Goal: Transaction & Acquisition: Purchase product/service

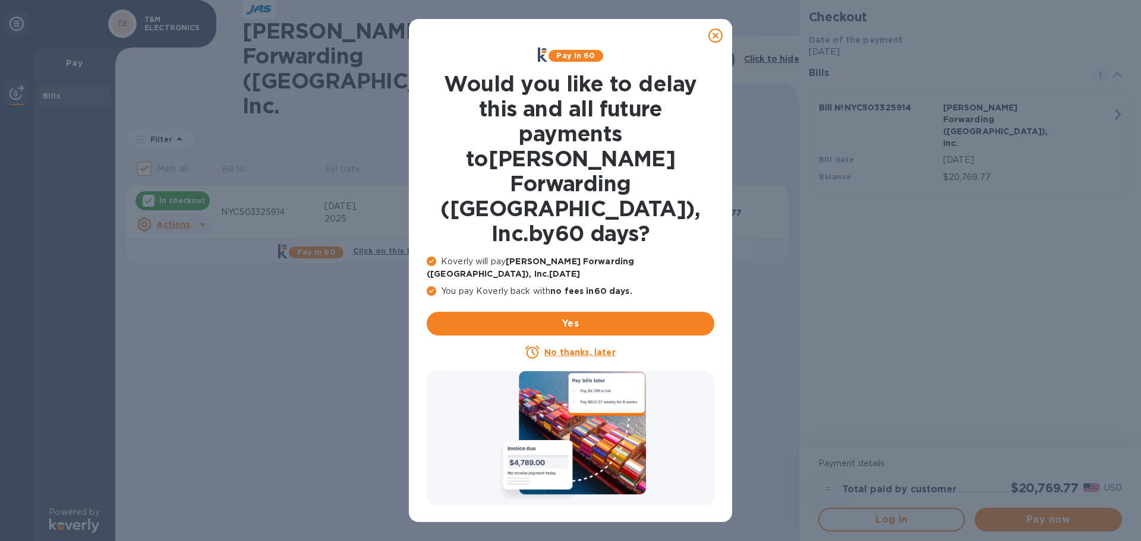
click at [714, 36] on icon at bounding box center [715, 36] width 14 height 14
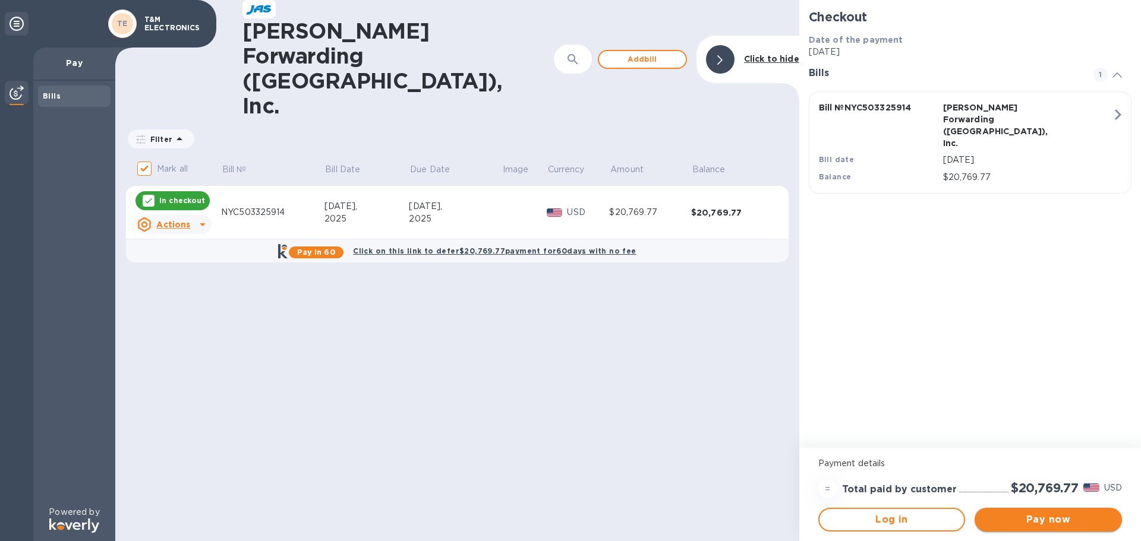
click at [1031, 517] on span "Pay now" at bounding box center [1048, 520] width 128 height 14
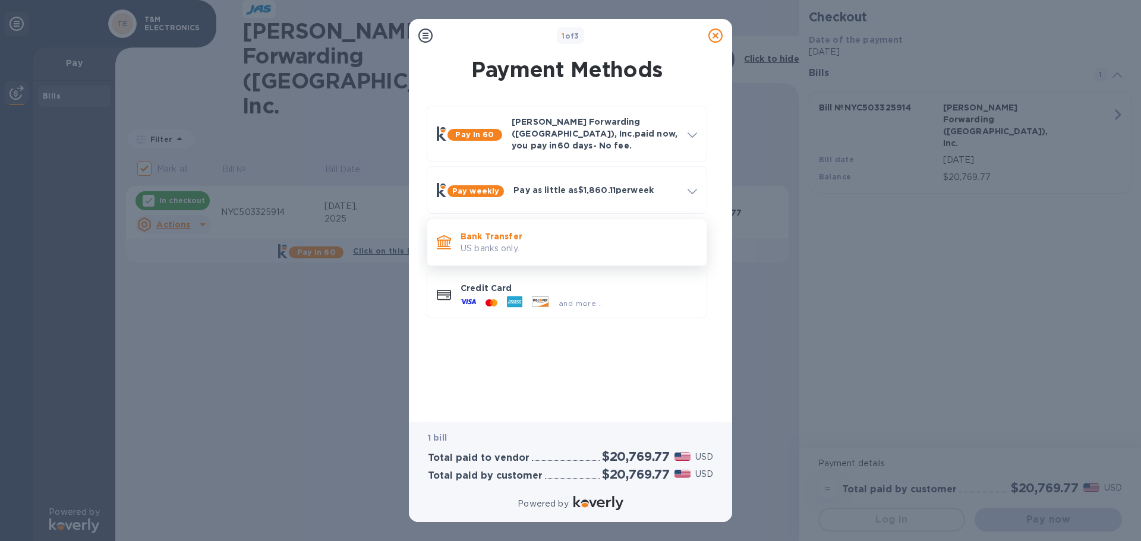
click at [519, 231] on p "Bank Transfer" at bounding box center [578, 237] width 236 height 12
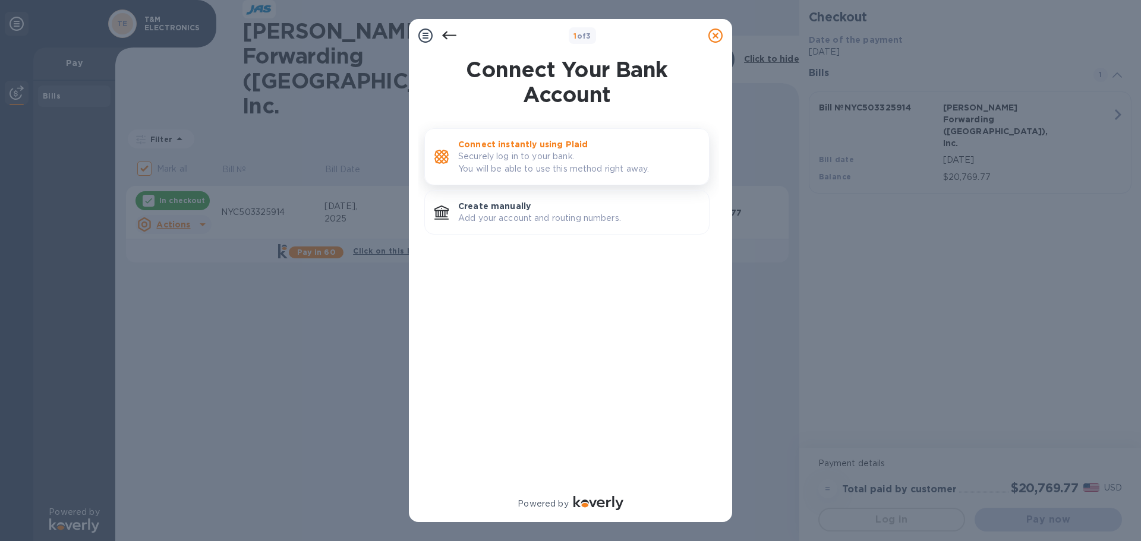
click at [515, 162] on p "Securely log in to your bank. You will be able to use this method right away." at bounding box center [578, 162] width 241 height 25
click at [516, 206] on p "Create manually" at bounding box center [578, 206] width 241 height 12
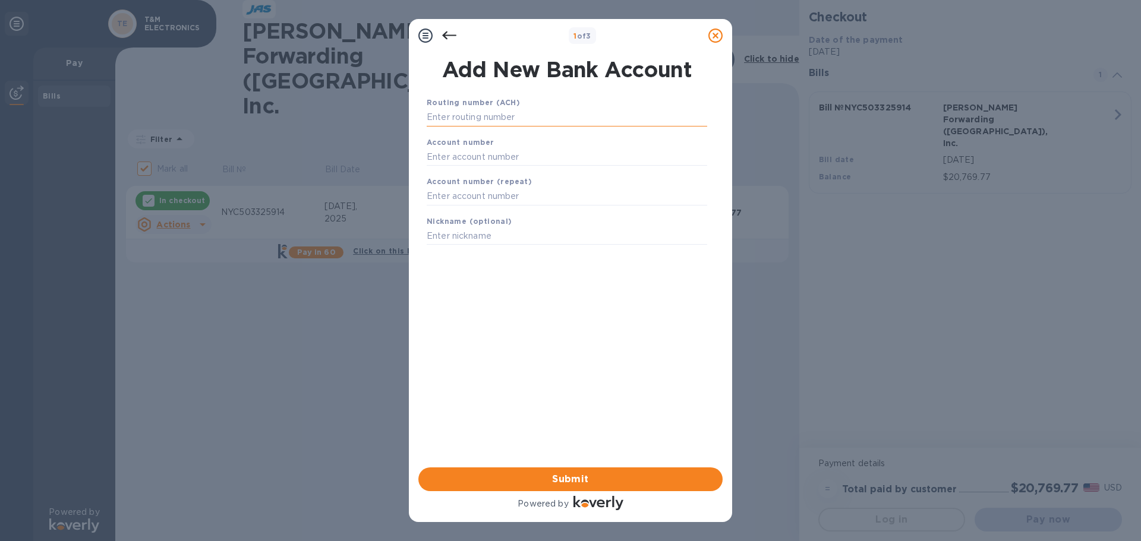
click at [478, 113] on input "text" at bounding box center [567, 118] width 280 height 18
type input "031302955"
click at [477, 168] on input "text" at bounding box center [567, 172] width 280 height 18
type input "9851411455"
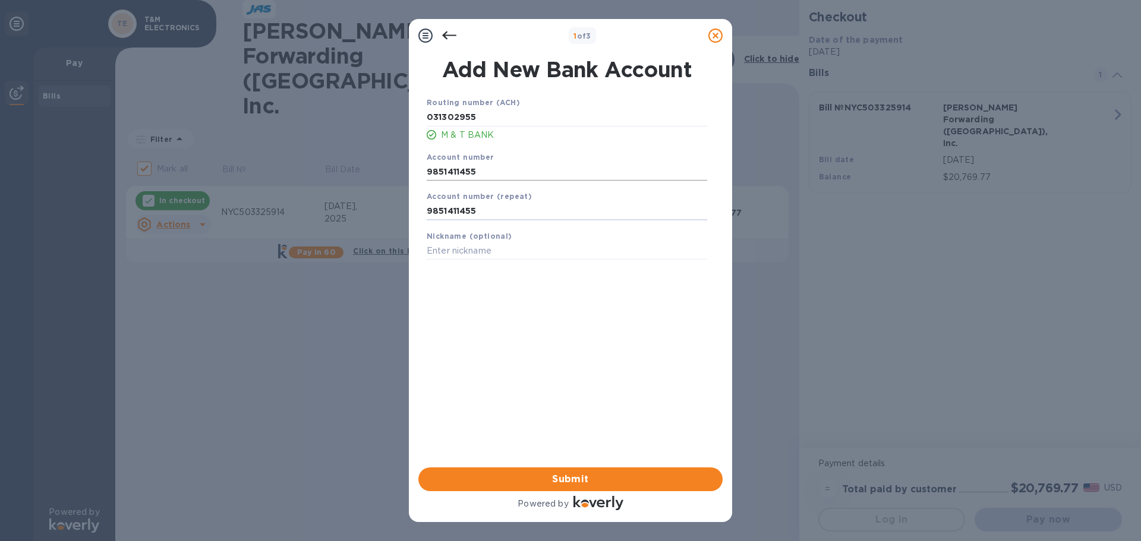
type input "9851411455"
type input "MT"
click at [567, 478] on span "Submit" at bounding box center [570, 479] width 285 height 14
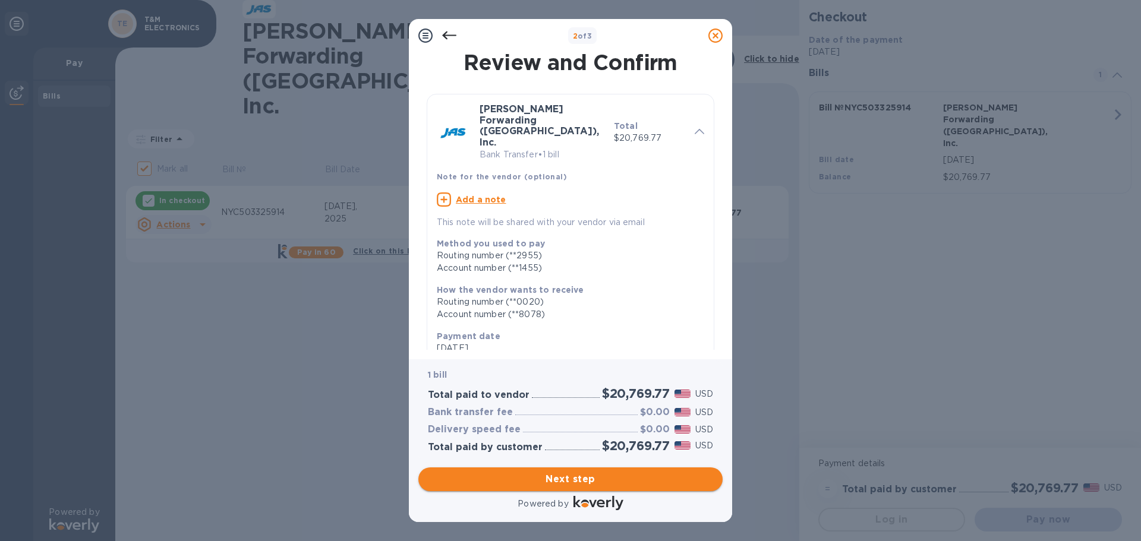
click at [585, 481] on span "Next step" at bounding box center [570, 479] width 285 height 14
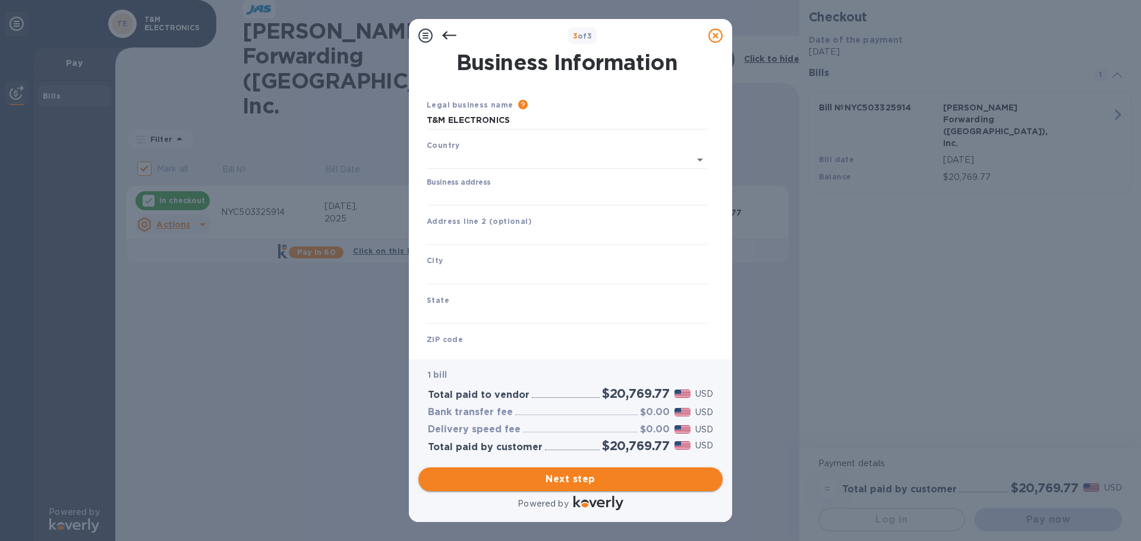
type input "[GEOGRAPHIC_DATA]"
click at [468, 189] on input "Business address" at bounding box center [567, 194] width 280 height 18
type input "T"
type input "[STREET_ADDRESS]"
type input "[GEOGRAPHIC_DATA]"
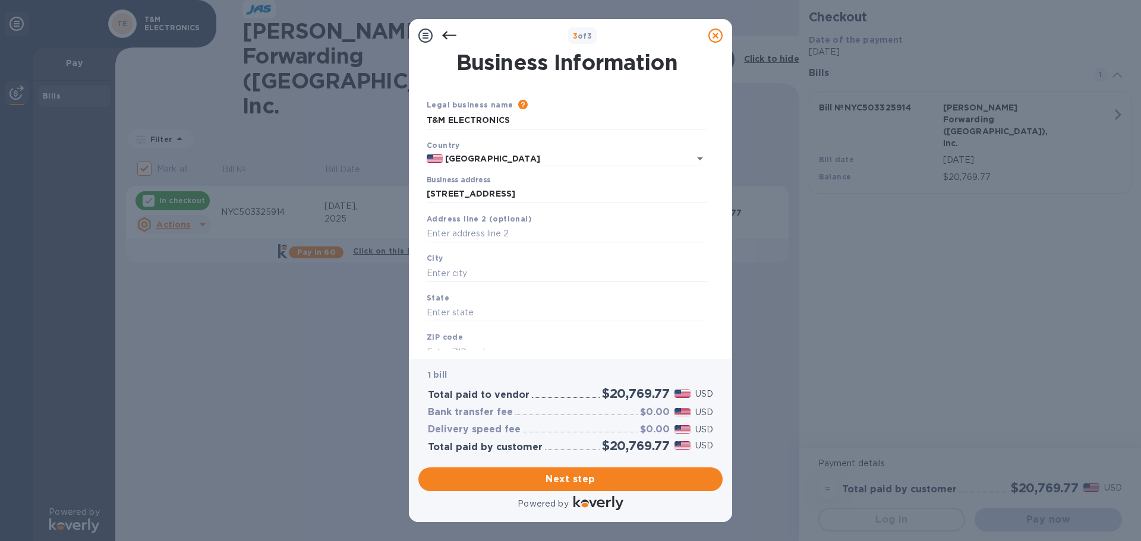
type input "PA"
type input "17112"
click at [475, 234] on input "text" at bounding box center [567, 234] width 280 height 18
type input "Ste 500"
click at [450, 342] on b "ZIP code" at bounding box center [445, 337] width 36 height 9
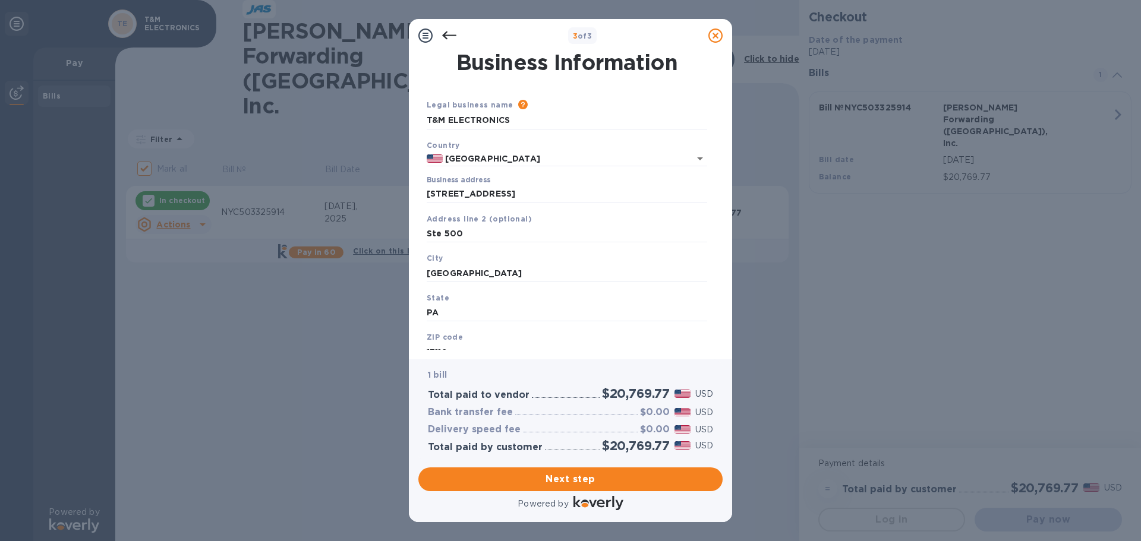
click at [439, 348] on input "17112" at bounding box center [567, 352] width 280 height 18
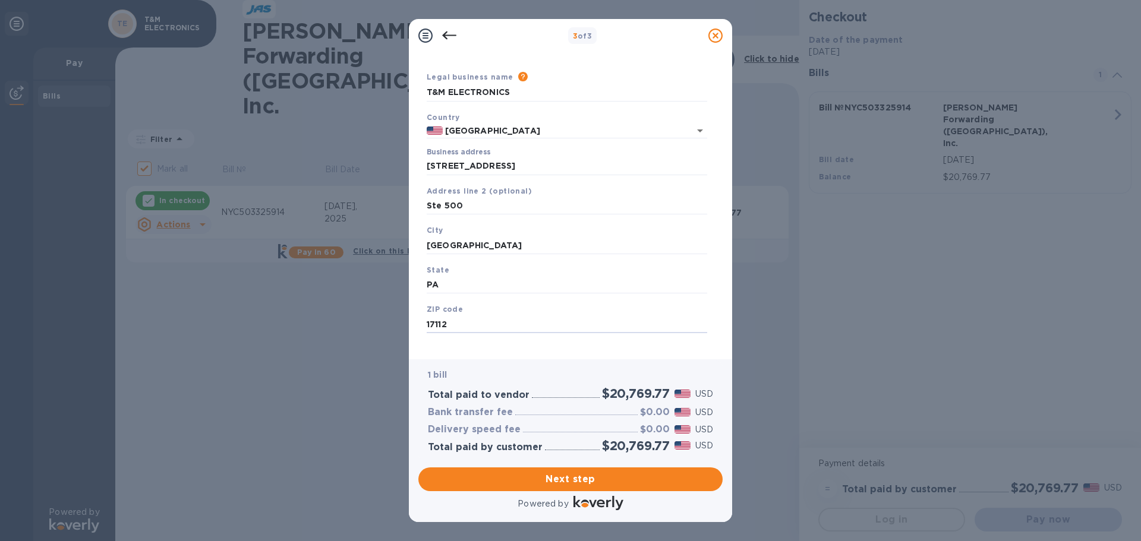
scroll to position [40, 0]
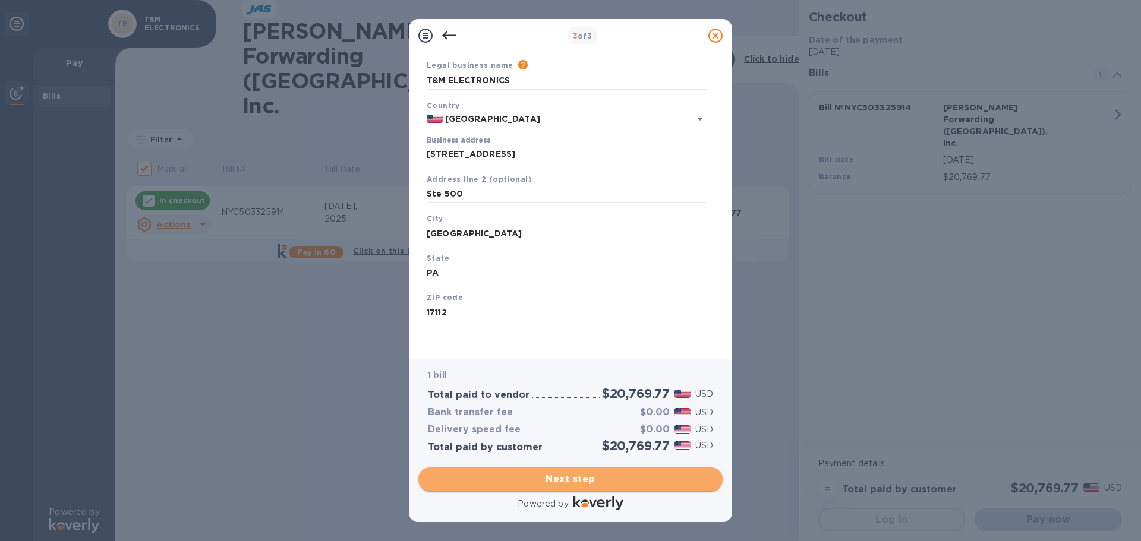
click at [601, 478] on span "Next step" at bounding box center [570, 479] width 285 height 14
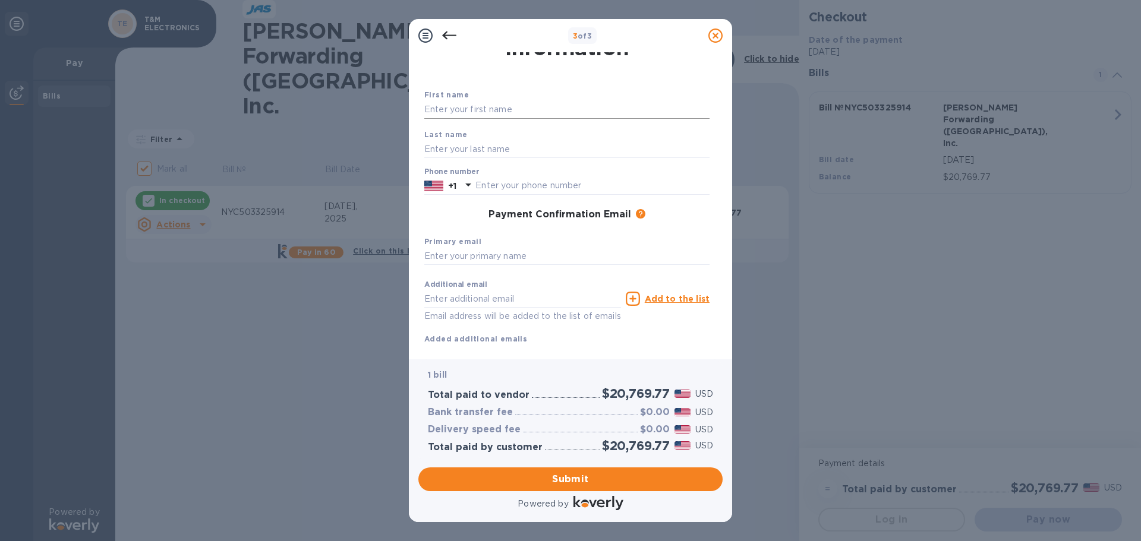
click at [465, 109] on input "text" at bounding box center [566, 110] width 285 height 18
type input "[PERSON_NAME]"
type input "7175260480"
type input "[PERSON_NAME][EMAIL_ADDRESS][DOMAIN_NAME]"
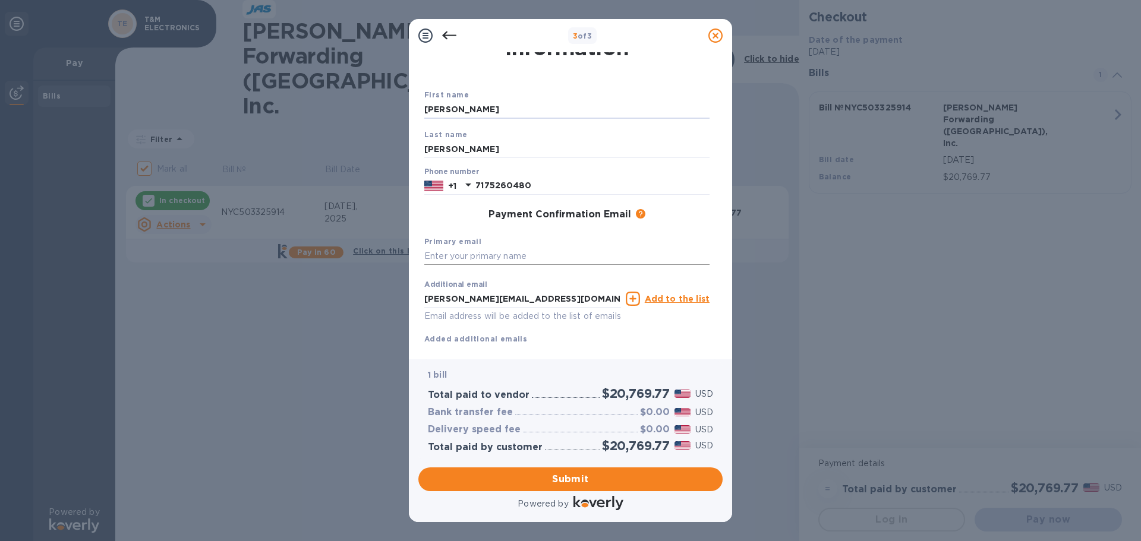
click at [518, 253] on input "text" at bounding box center [566, 257] width 285 height 18
drag, startPoint x: 500, startPoint y: 302, endPoint x: 409, endPoint y: 305, distance: 91.0
click at [409, 305] on div "Payment Contact Information First name [PERSON_NAME] Last name [PERSON_NAME] Ph…" at bounding box center [570, 205] width 323 height 307
click at [468, 257] on input "text" at bounding box center [566, 257] width 285 height 18
paste input "[PERSON_NAME][EMAIL_ADDRESS][DOMAIN_NAME]"
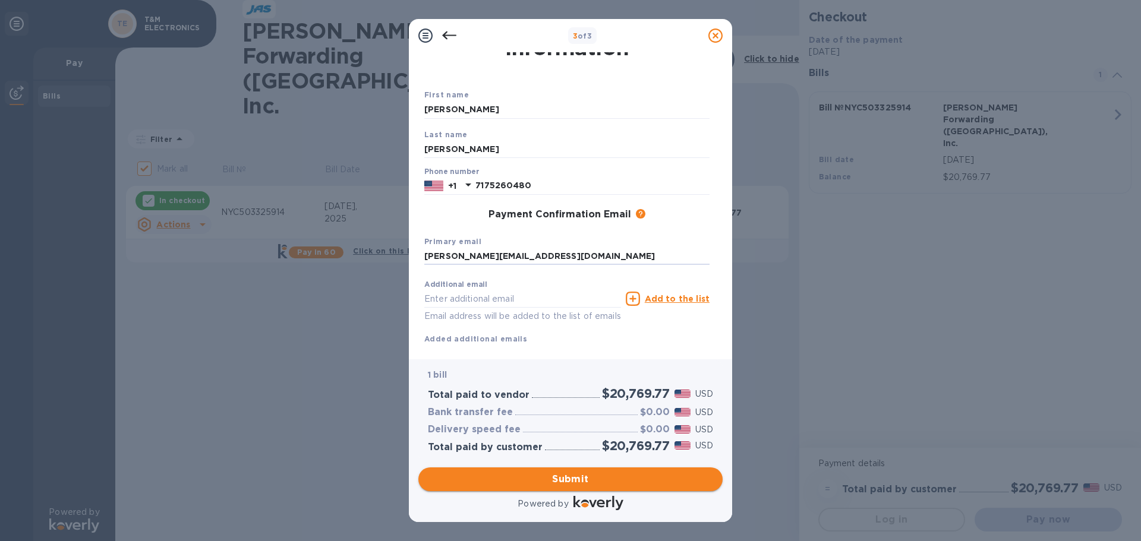
type input "[PERSON_NAME][EMAIL_ADDRESS][DOMAIN_NAME]"
click at [573, 477] on span "Submit" at bounding box center [570, 479] width 285 height 14
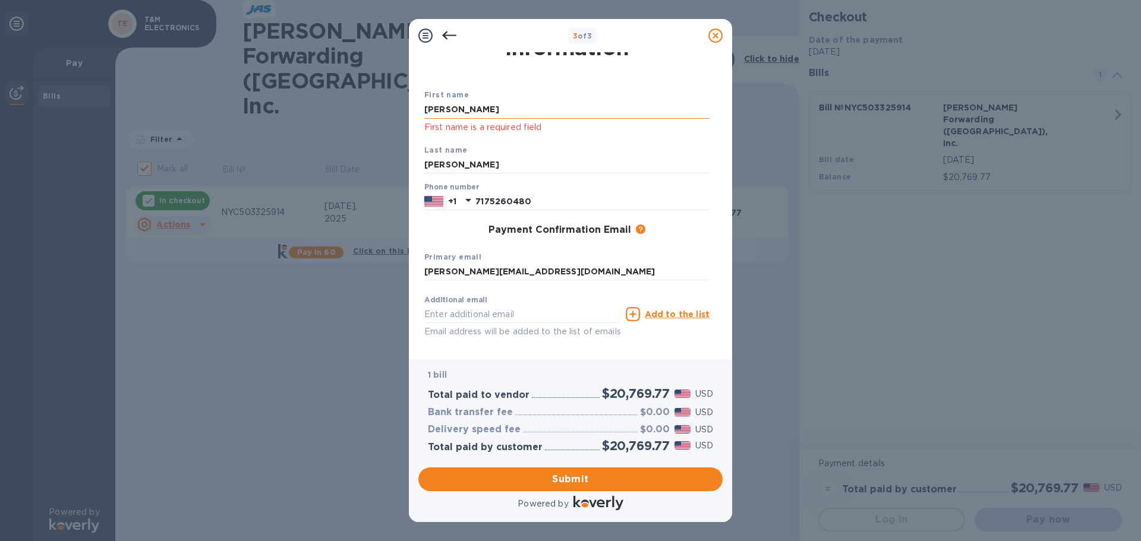
click at [510, 114] on input "[PERSON_NAME]" at bounding box center [566, 110] width 285 height 18
type input "[PERSON_NAME]"
click at [477, 165] on input "[PERSON_NAME]" at bounding box center [566, 165] width 285 height 18
type input "[PERSON_NAME]"
click at [596, 206] on input "7175260480" at bounding box center [592, 202] width 234 height 18
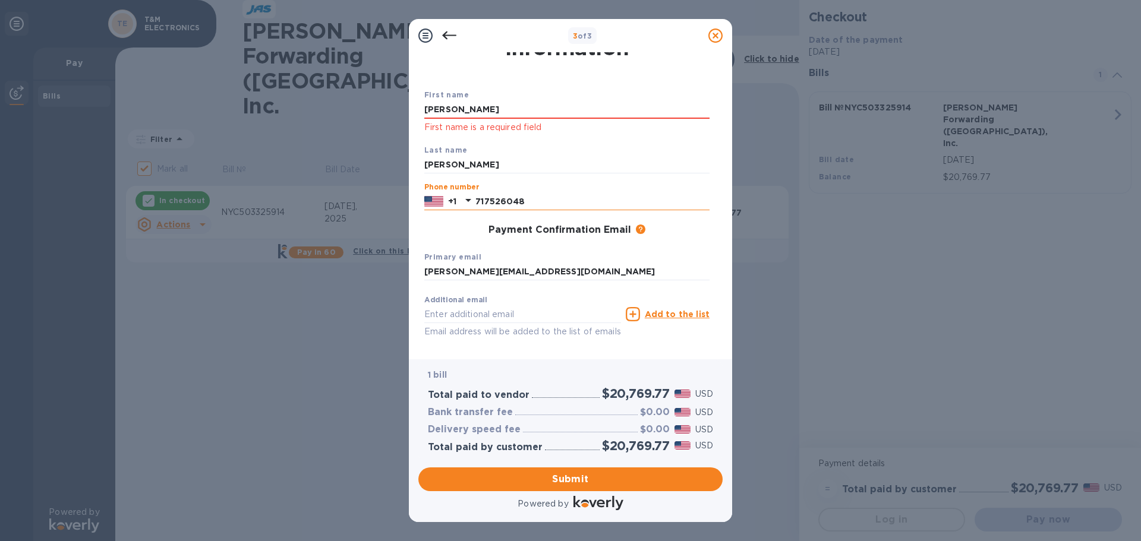
type input "7175260480"
click at [597, 479] on span "Submit" at bounding box center [570, 479] width 285 height 14
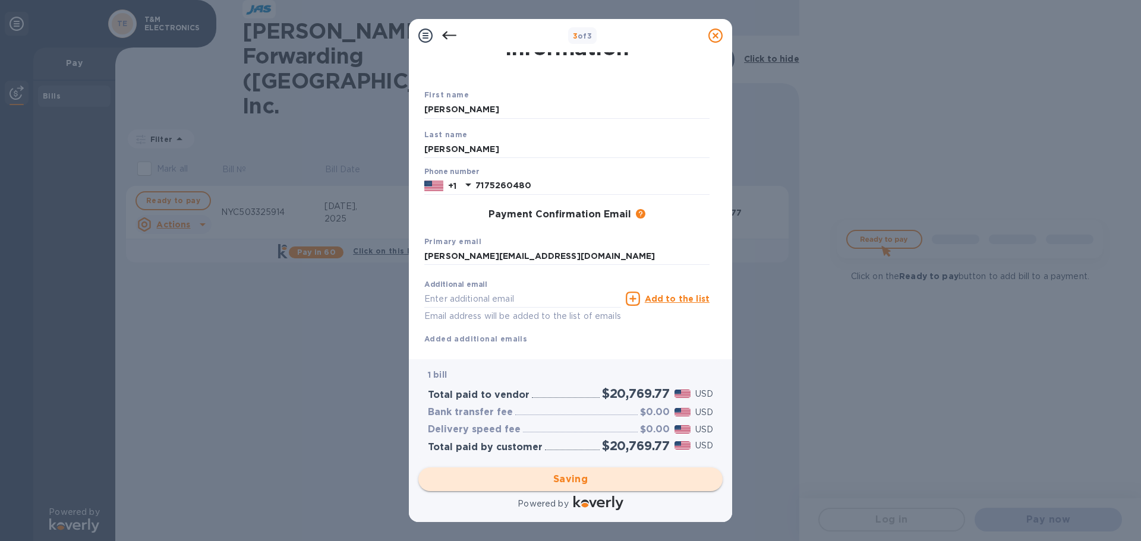
checkbox input "false"
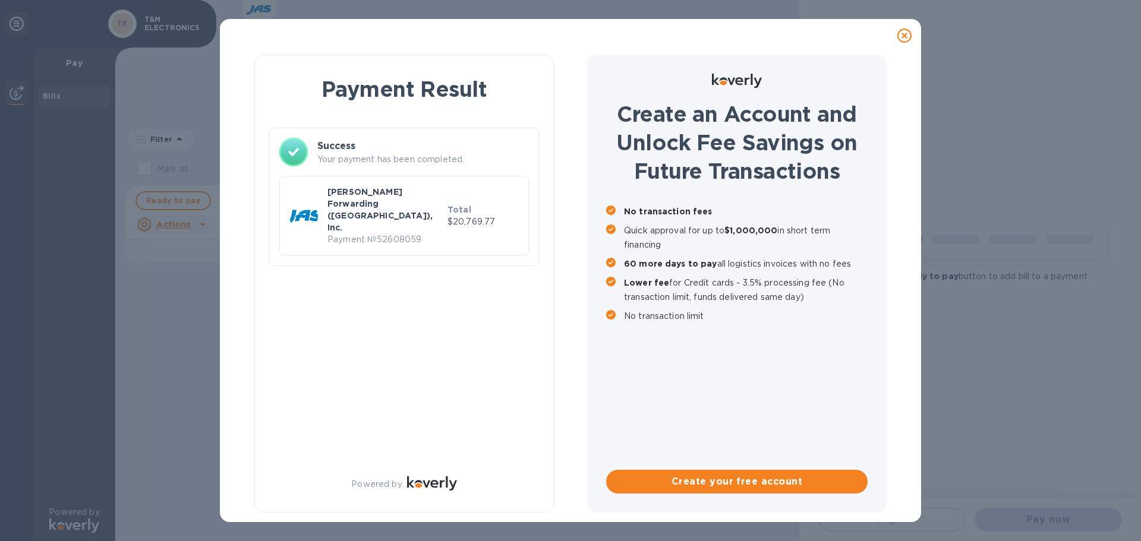
scroll to position [0, 0]
